Goal: Check status

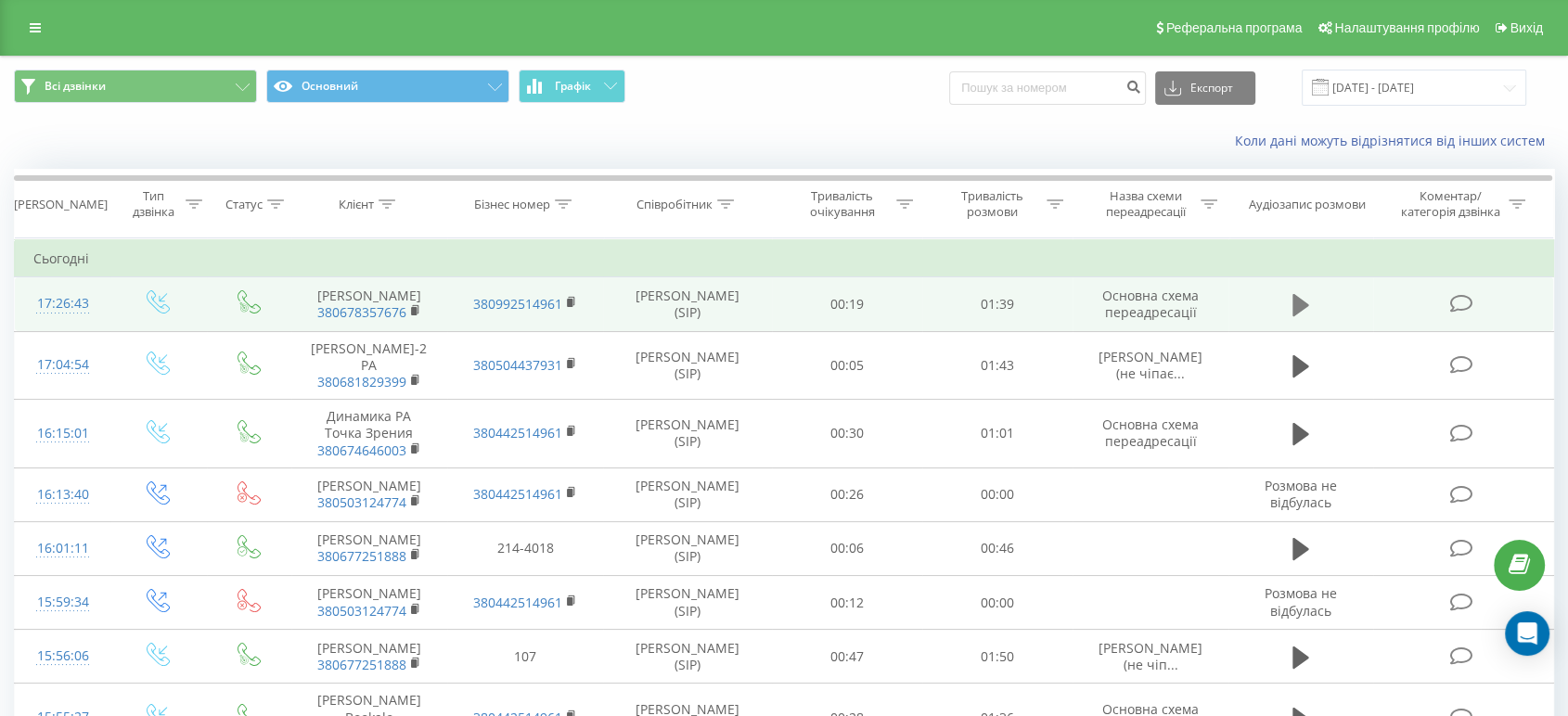
click at [1290, 306] on button at bounding box center [1301, 304] width 28 height 28
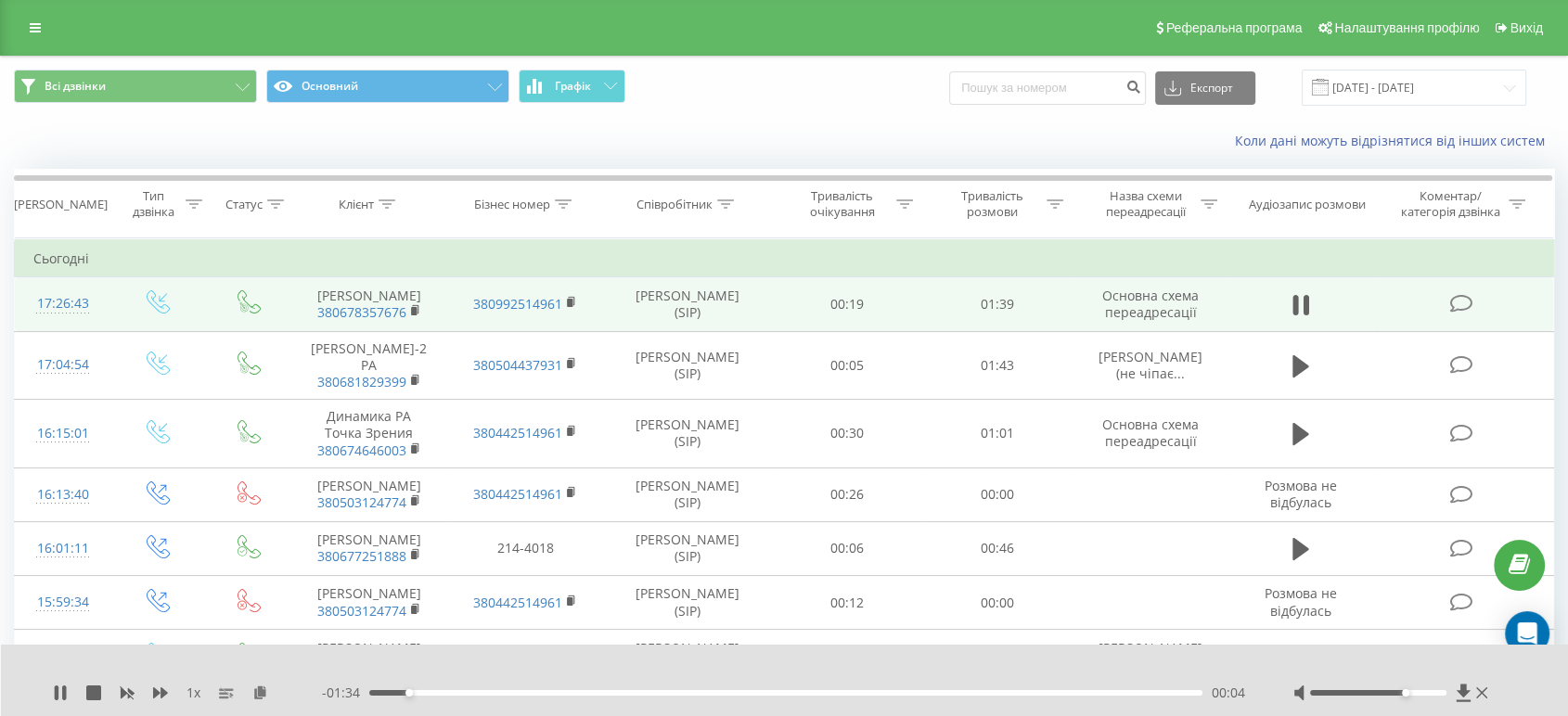
click at [1406, 693] on div at bounding box center [1378, 693] width 136 height 6
